Goal: Task Accomplishment & Management: Manage account settings

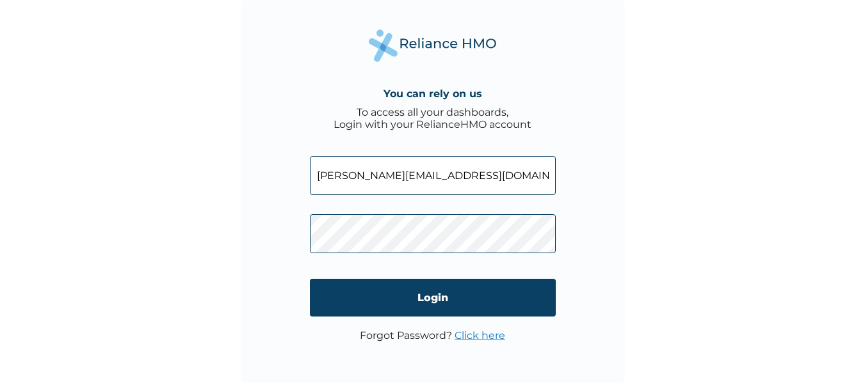
click at [305, 179] on div "You can rely on us To access all your dashboards, Login with your RelianceHMO a…" at bounding box center [433, 192] width 384 height 384
type input "[PERSON_NAME][EMAIL_ADDRESS][DOMAIN_NAME]"
drag, startPoint x: 492, startPoint y: 177, endPoint x: 294, endPoint y: 170, distance: 197.9
click at [294, 170] on div "You can rely on us To access all your dashboards, Login with your RelianceHMO a…" at bounding box center [433, 192] width 384 height 384
paste input "ELN/10793/A"
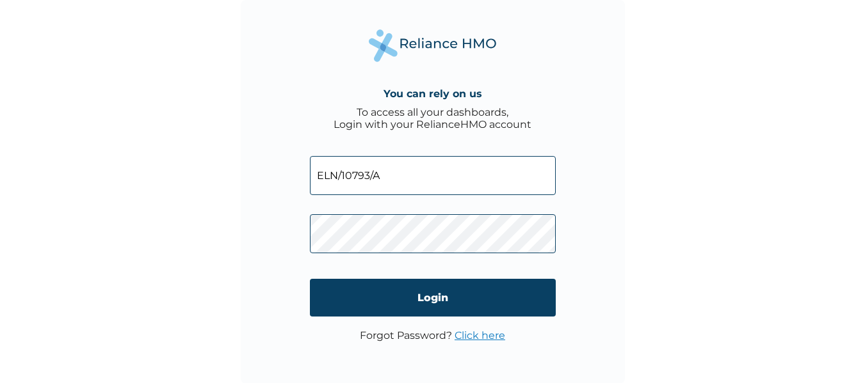
type input "ELN/10793/A"
click at [471, 337] on link "Click here" at bounding box center [479, 336] width 51 height 12
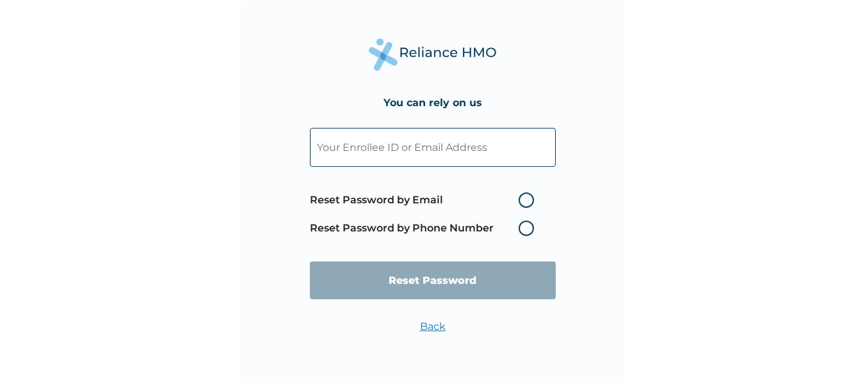
click at [401, 152] on input "text" at bounding box center [433, 147] width 246 height 39
paste input "ELN/10793/A"
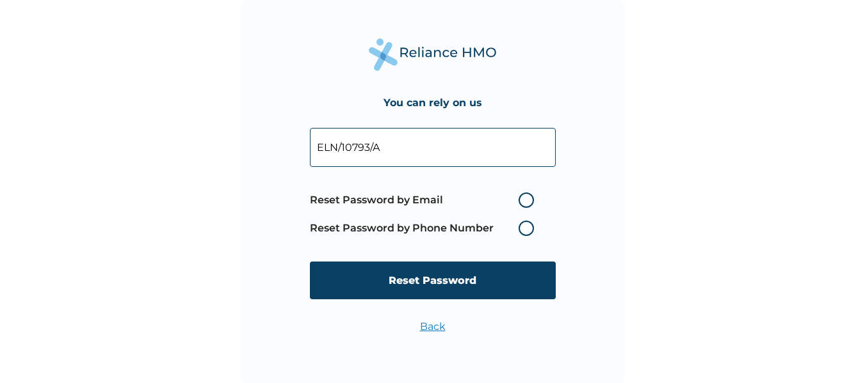
type input "ELN/10793/A"
click at [524, 201] on label "Reset Password by Email" at bounding box center [425, 200] width 230 height 15
click at [521, 201] on input "Reset Password by Email" at bounding box center [511, 200] width 20 height 20
radio input "true"
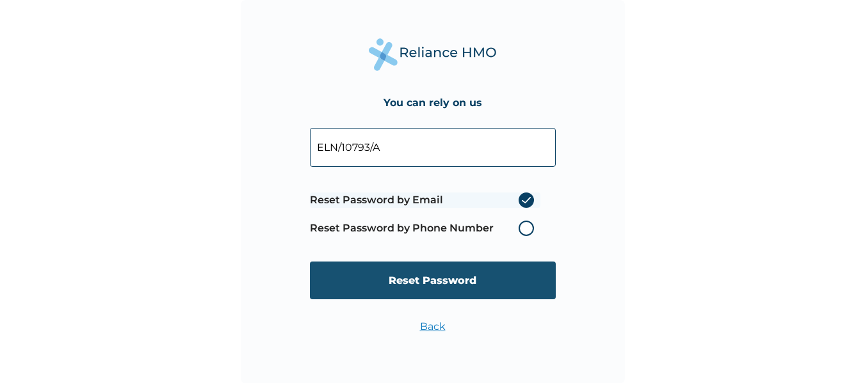
click at [481, 277] on input "Reset Password" at bounding box center [433, 281] width 246 height 38
